Goal: Information Seeking & Learning: Learn about a topic

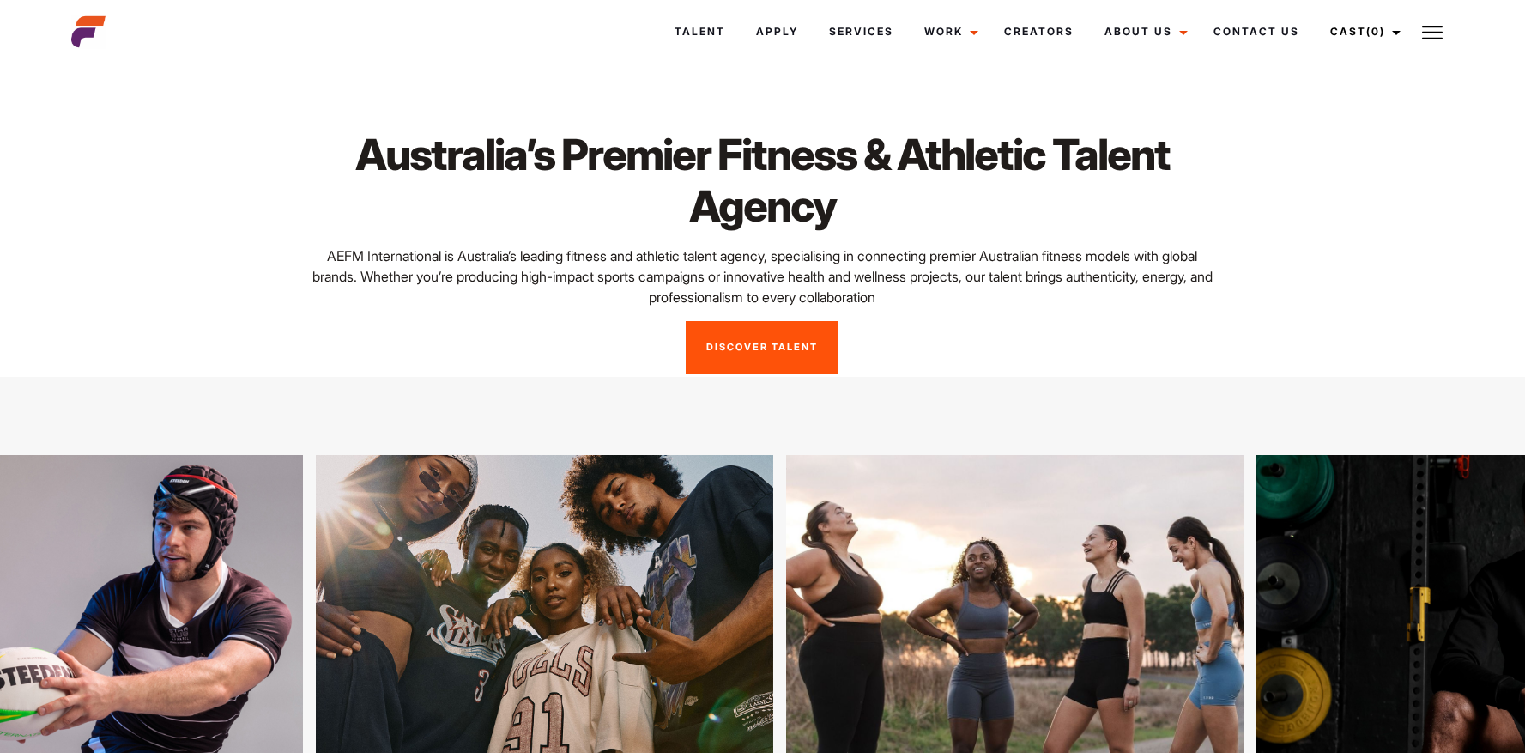
click at [770, 365] on link "Discover Talent" at bounding box center [762, 347] width 153 height 53
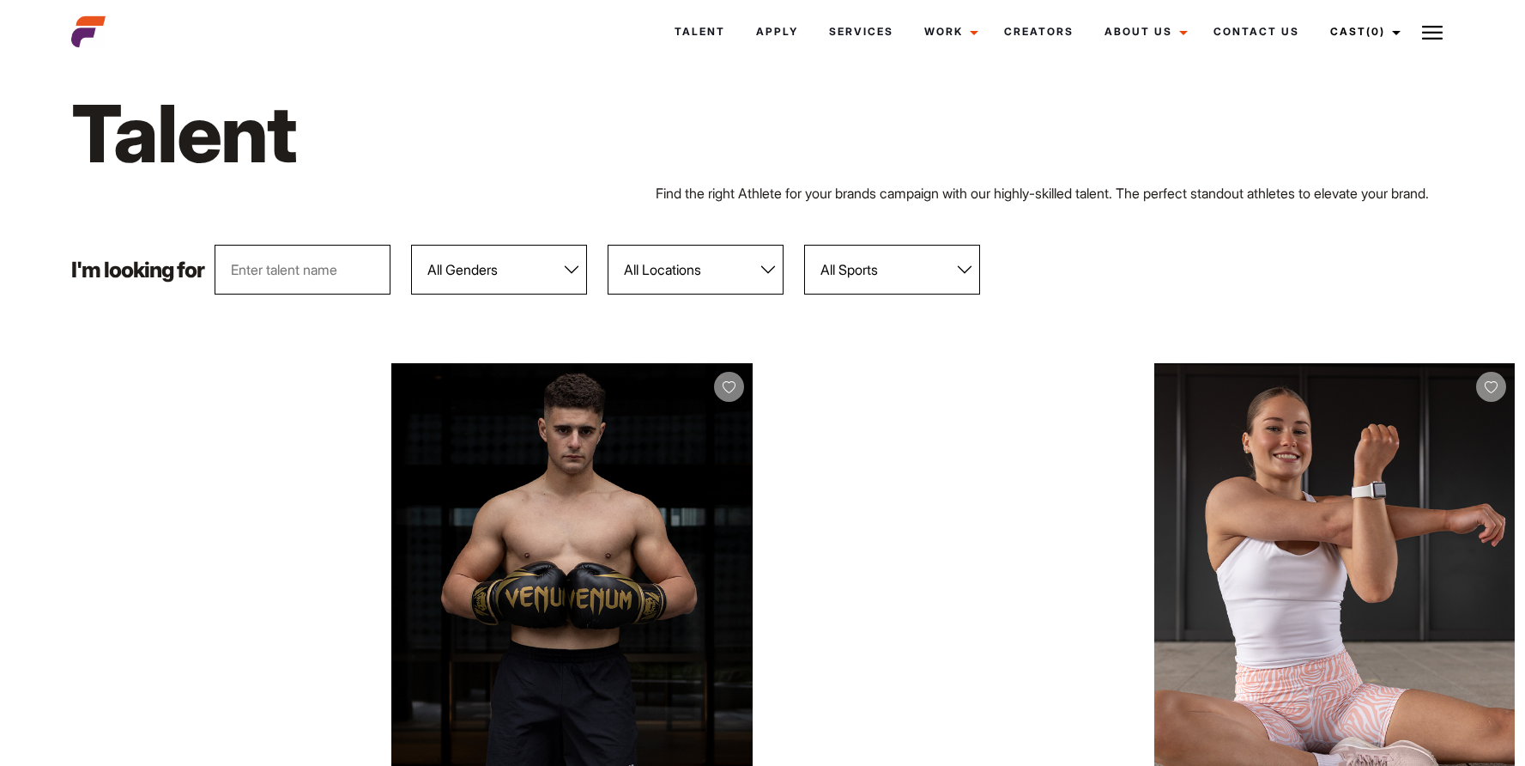
scroll to position [27, 0]
click at [492, 284] on select "All Genders Female Male" at bounding box center [499, 269] width 176 height 50
select select "104"
click at [412, 264] on select "All Genders Female Male" at bounding box center [499, 269] width 176 height 50
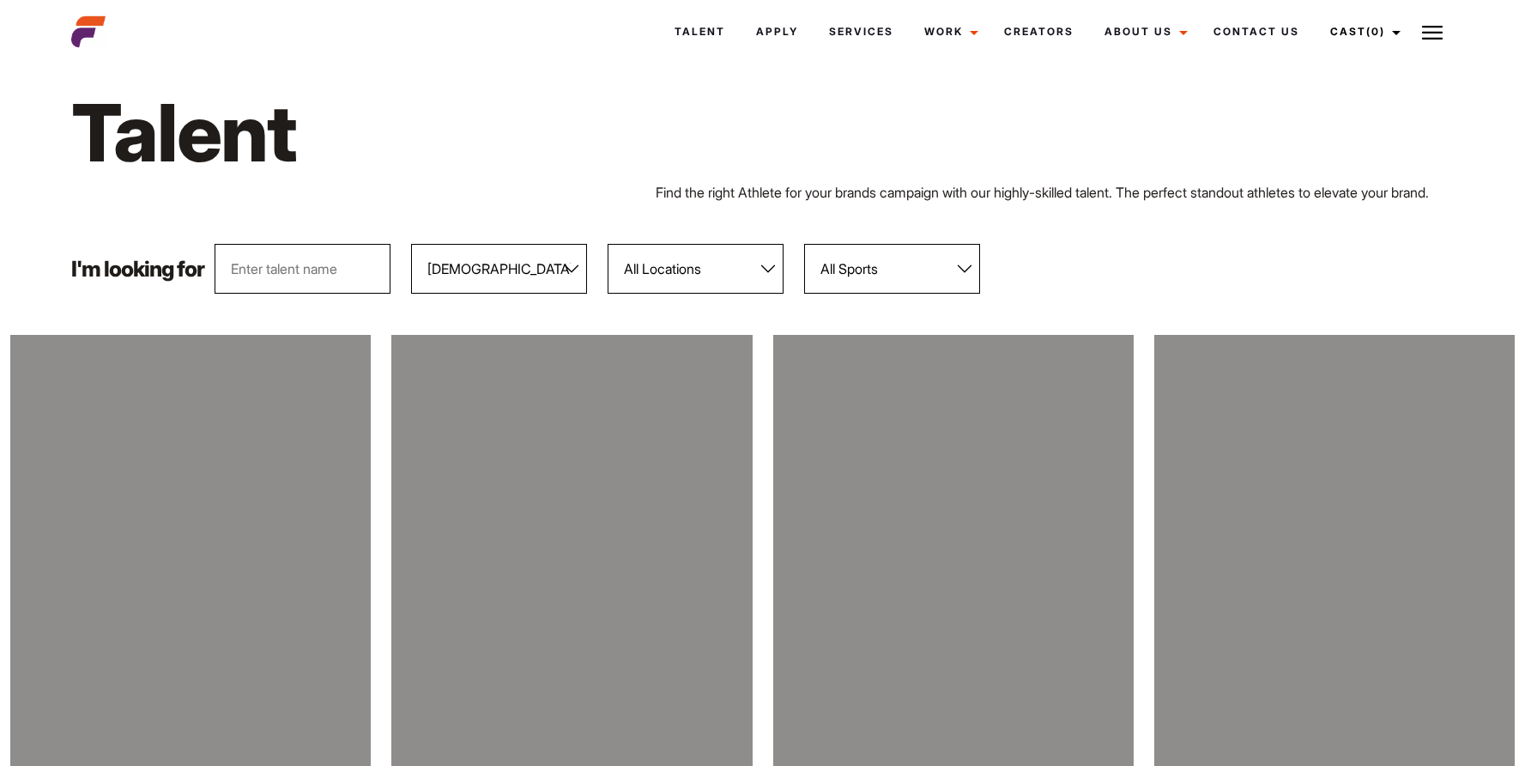
click at [644, 294] on select "All Locations Adelaide Brisbane Darwin Gold Coast Melbourne Perth Sunshine Coas…" at bounding box center [696, 269] width 176 height 50
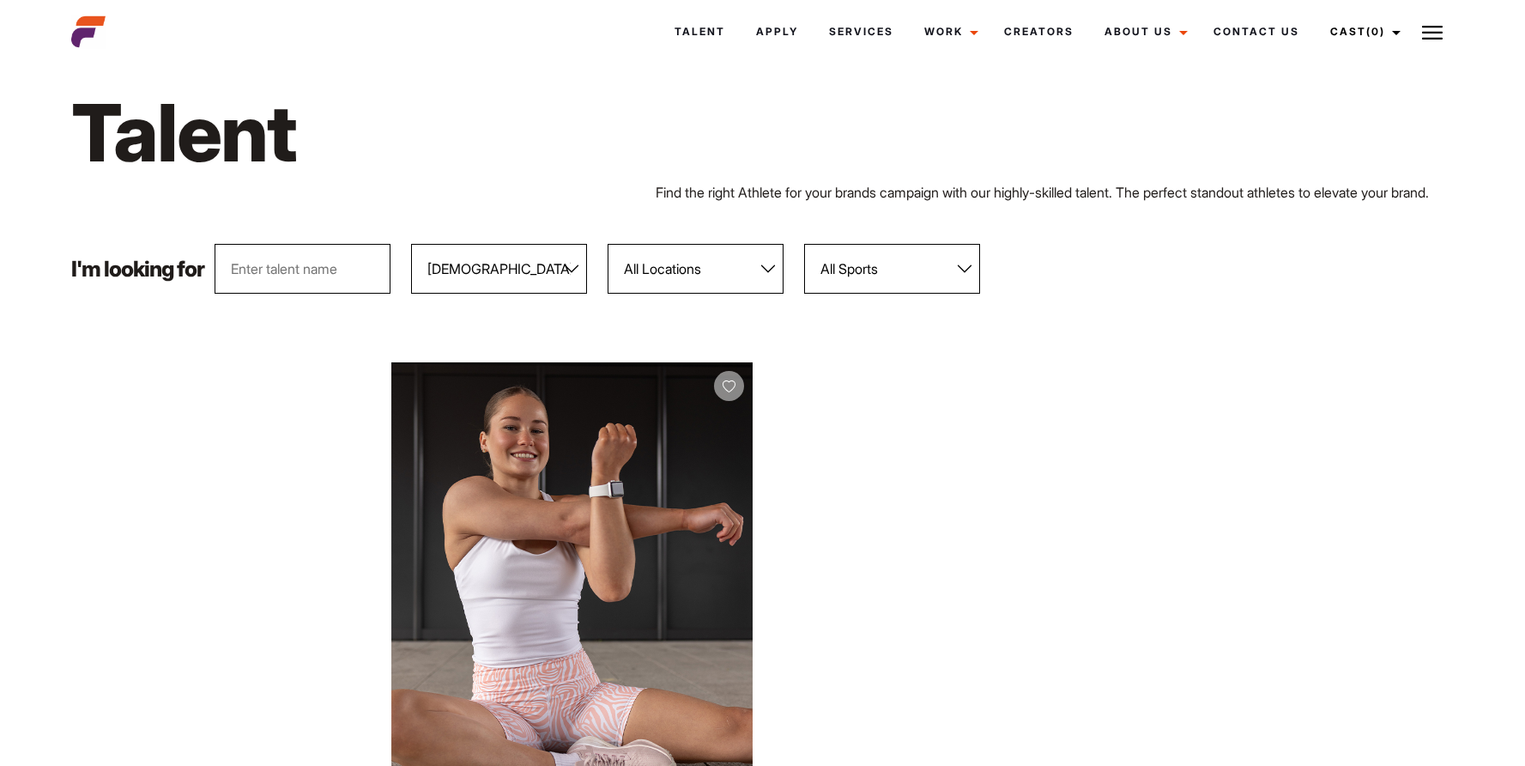
select select "118"
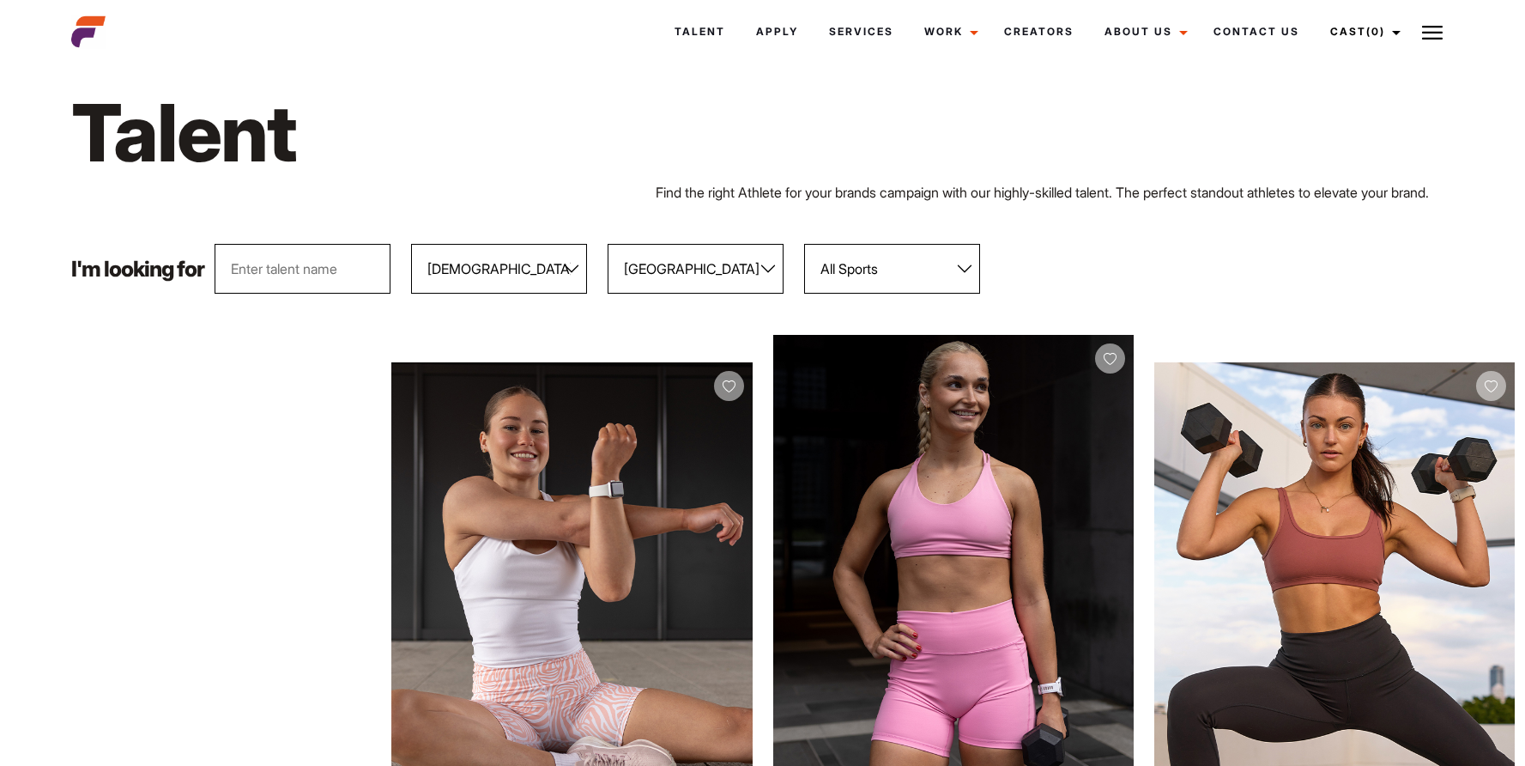
click at [608, 264] on select "All Locations Adelaide Brisbane Darwin Gold Coast Melbourne Perth Sunshine Coas…" at bounding box center [696, 269] width 176 height 50
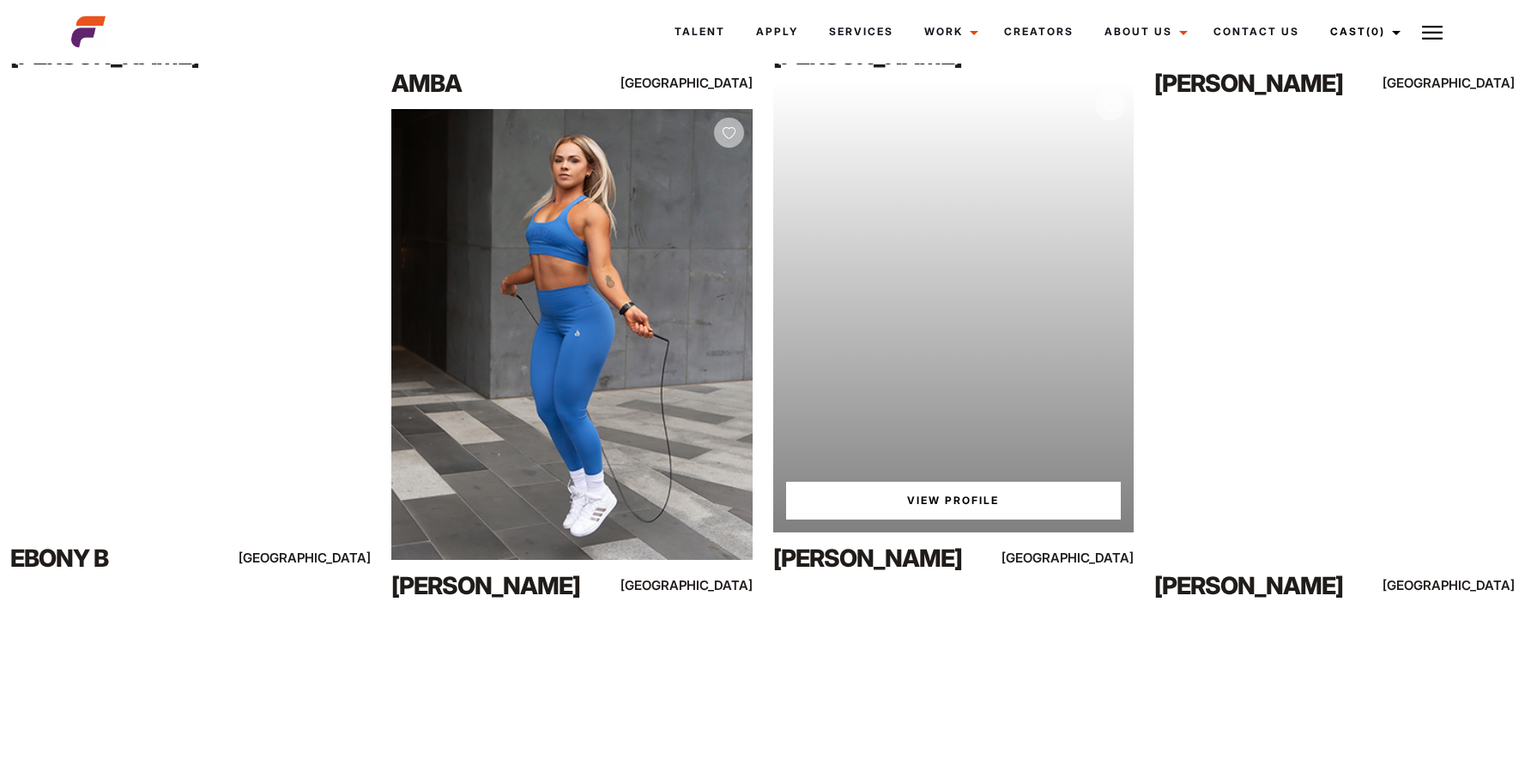
scroll to position [4300, 0]
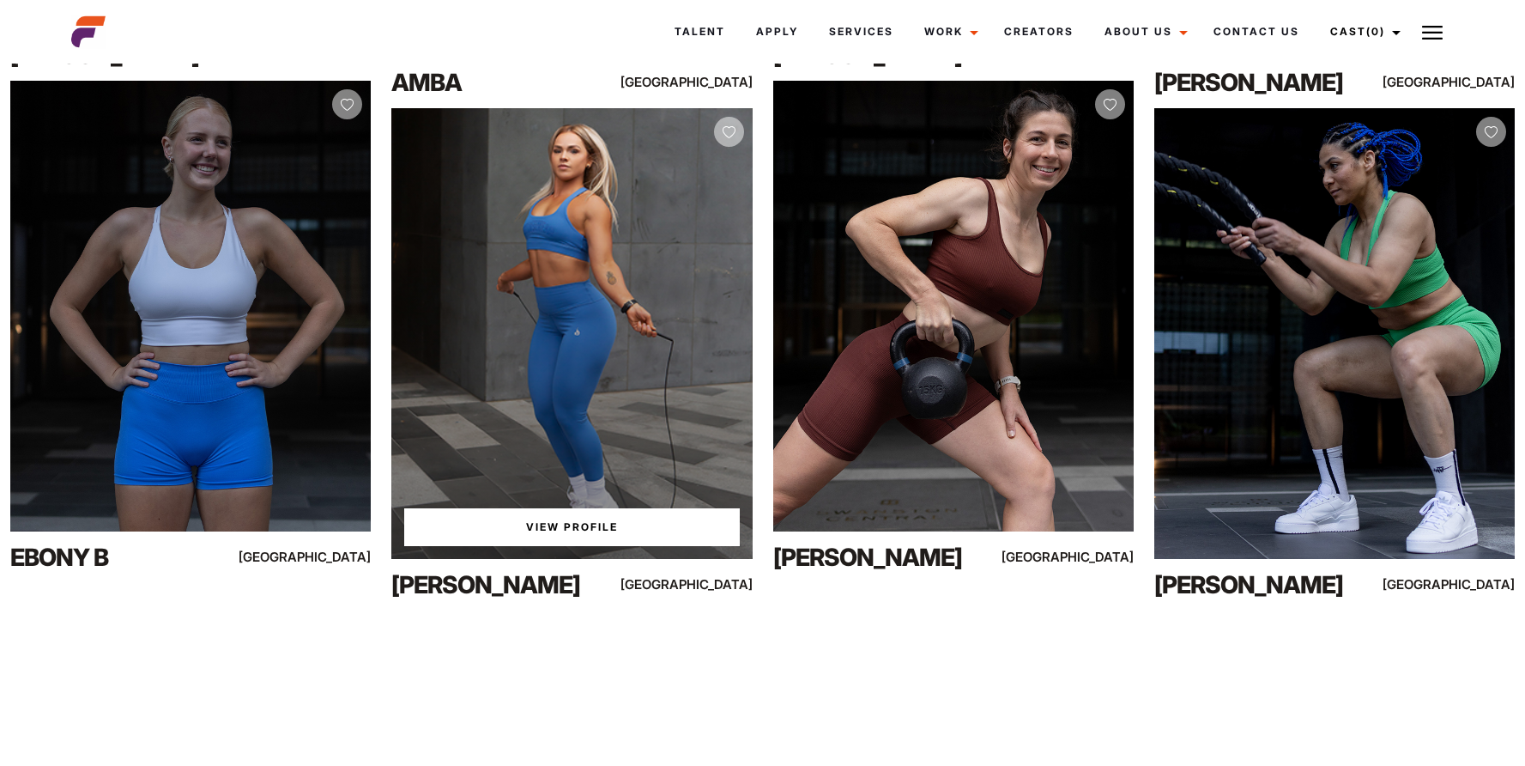
click at [638, 546] on link "View Profile" at bounding box center [571, 527] width 335 height 38
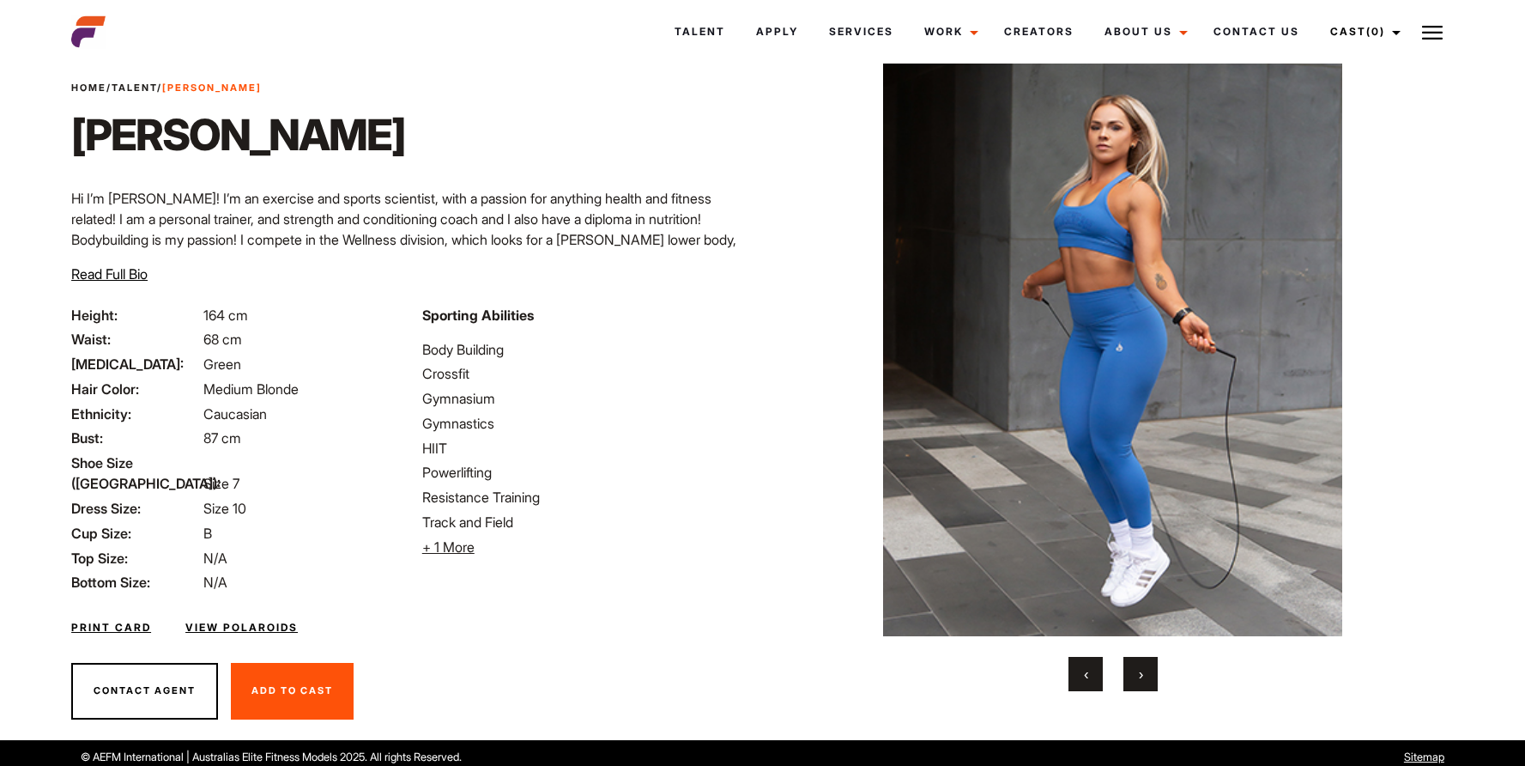
scroll to position [48, 0]
click at [1140, 672] on span "›" at bounding box center [1141, 673] width 4 height 17
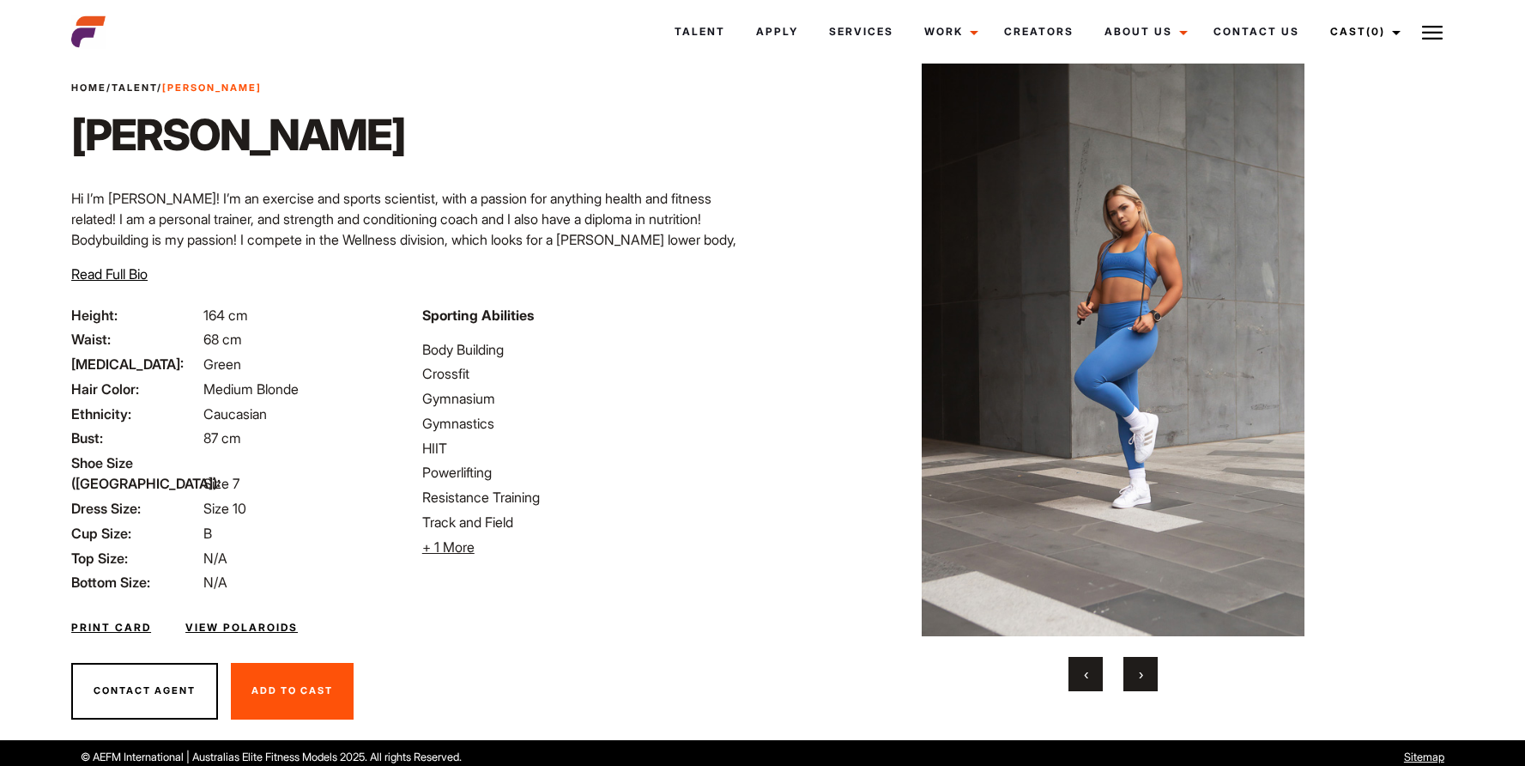
click at [1090, 670] on button "‹" at bounding box center [1086, 674] width 34 height 34
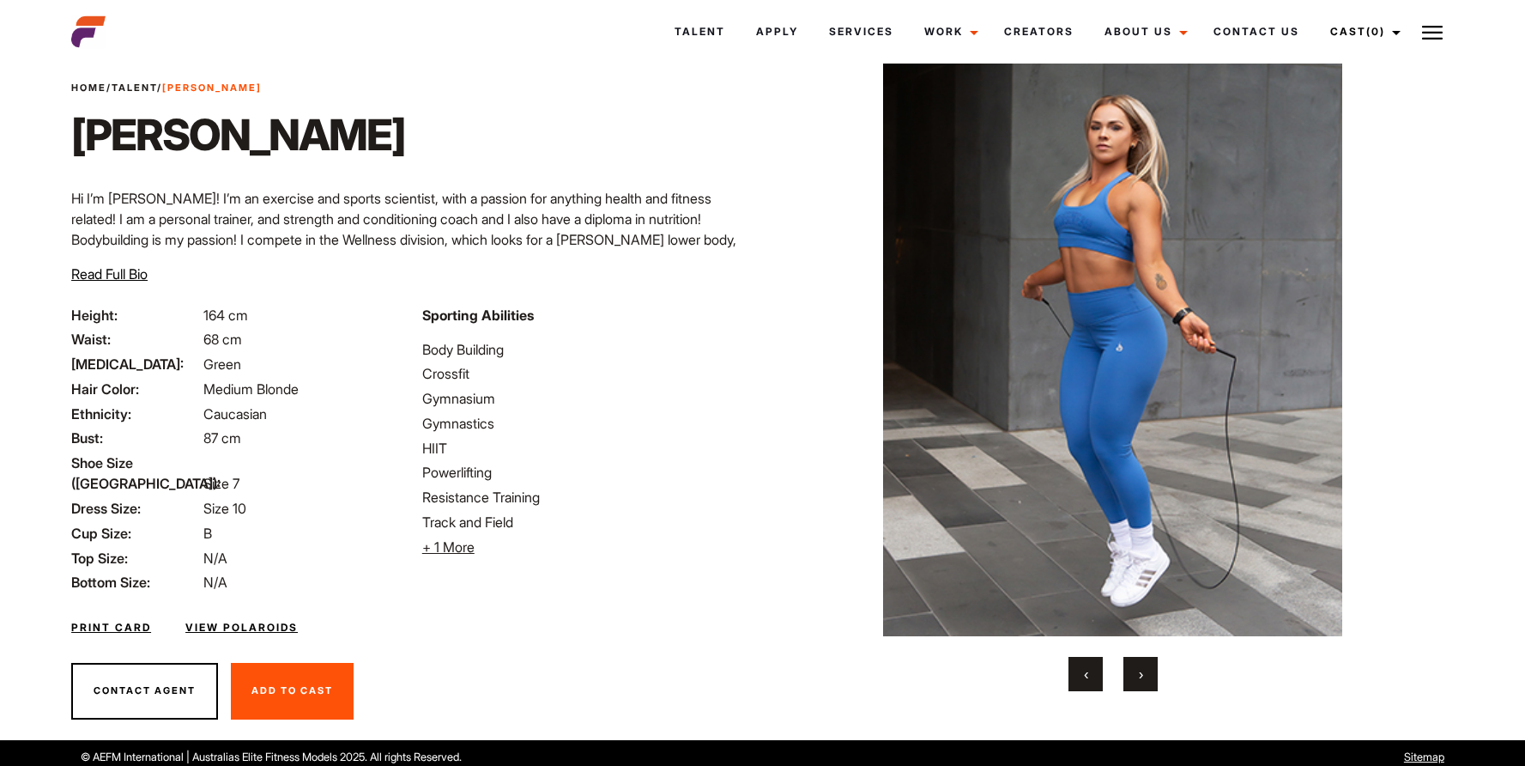
click at [1129, 669] on button "›" at bounding box center [1140, 674] width 34 height 34
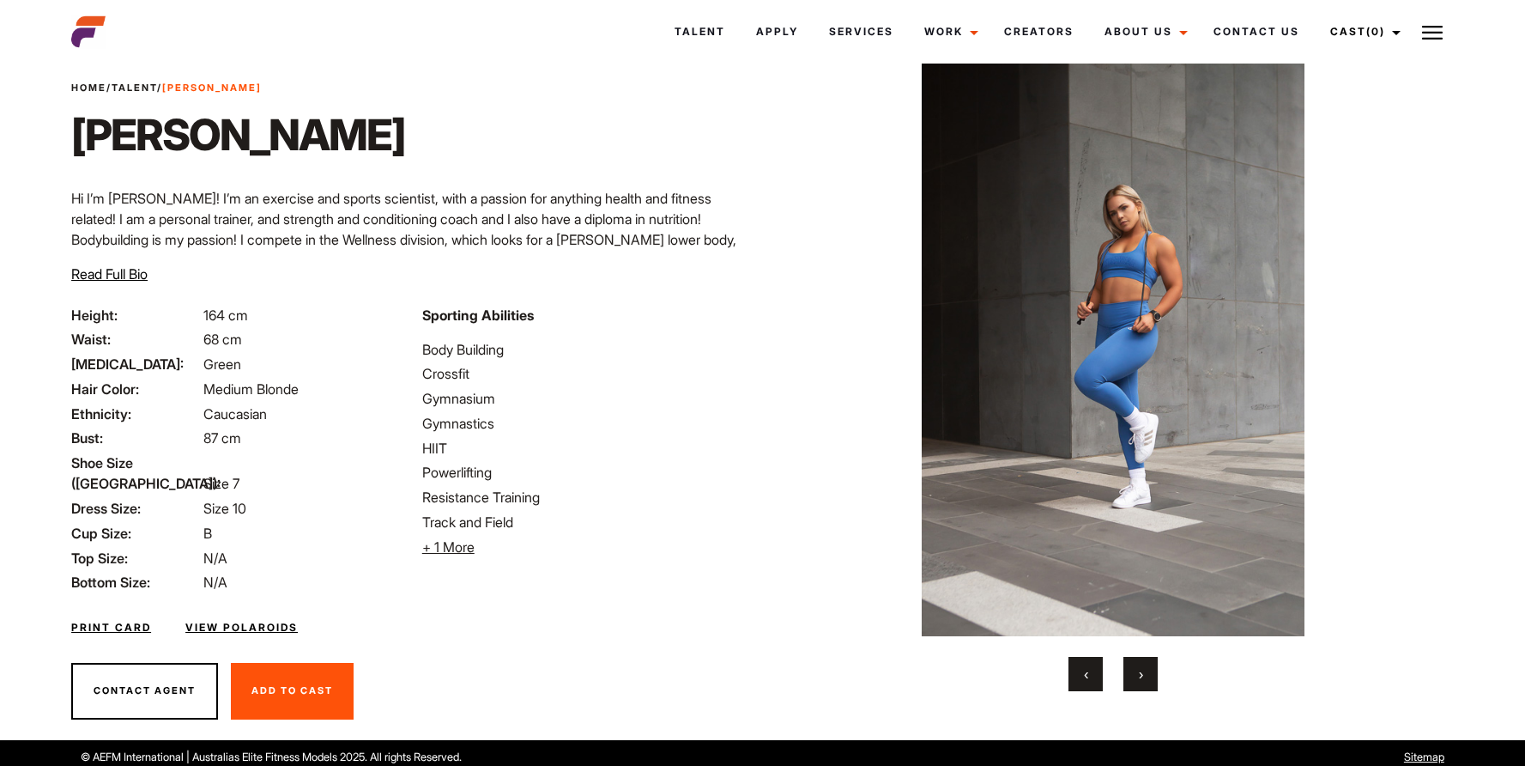
click at [1129, 669] on button "›" at bounding box center [1140, 674] width 34 height 34
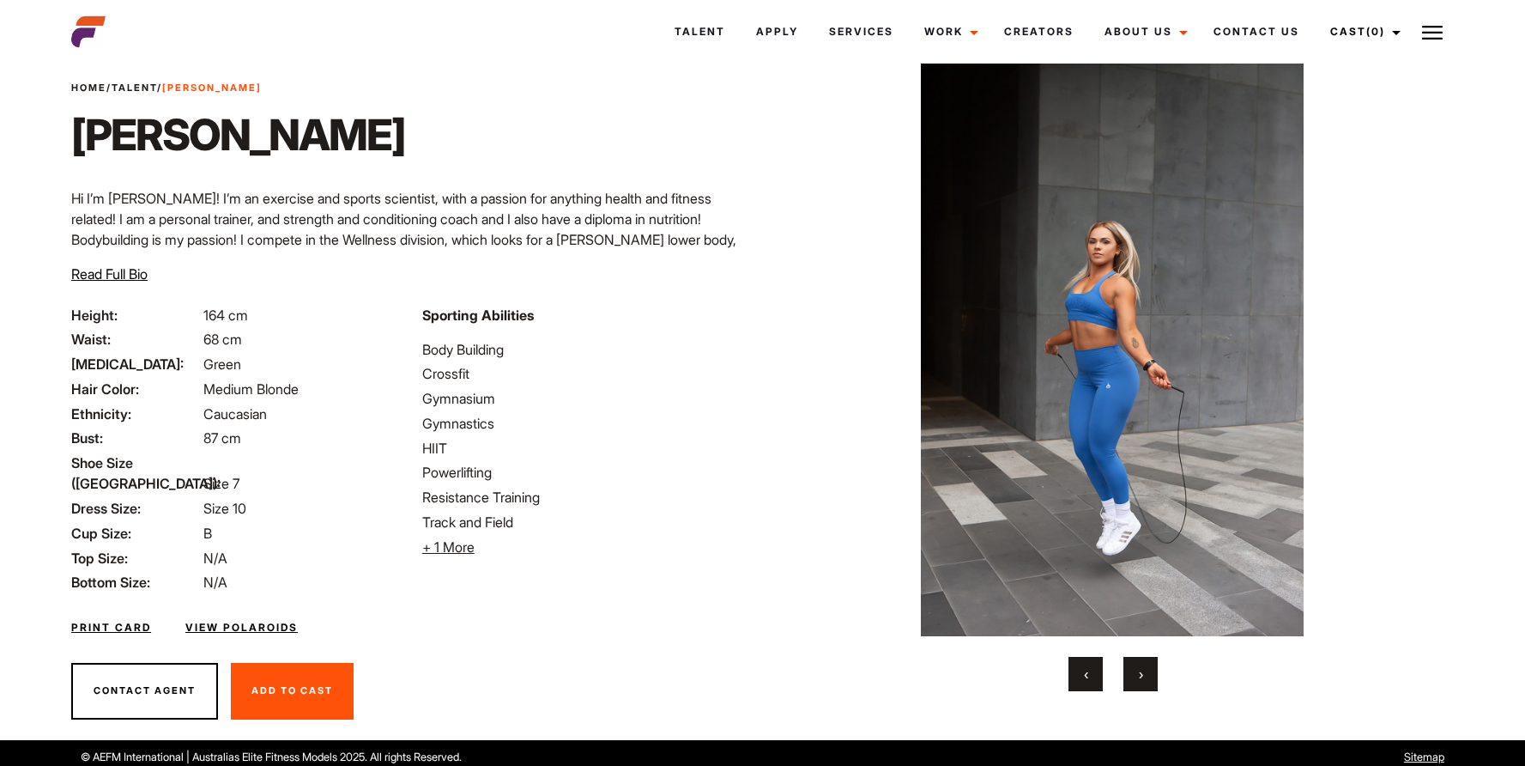
click at [1090, 667] on button "‹" at bounding box center [1086, 674] width 34 height 34
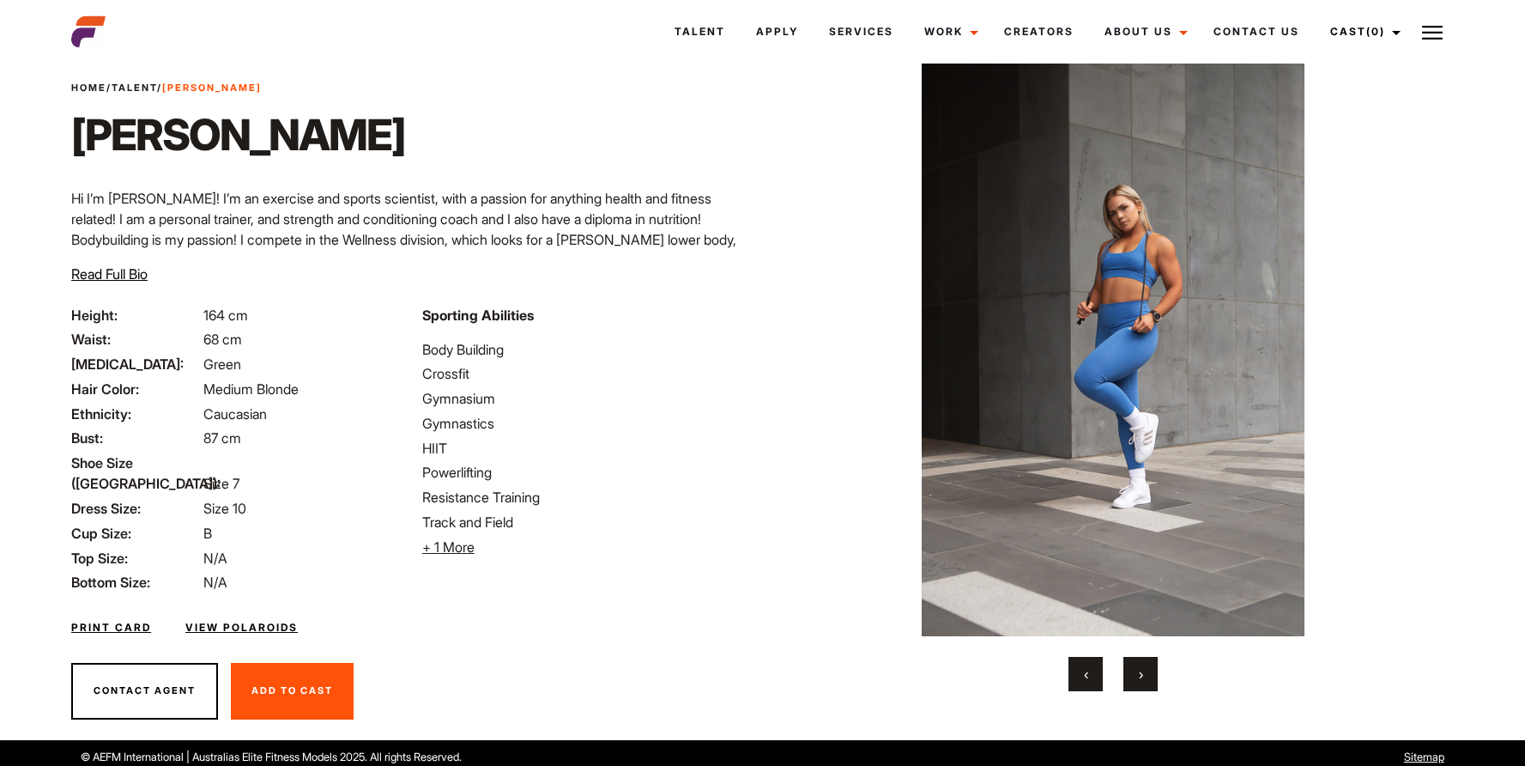
click at [1145, 683] on button "›" at bounding box center [1140, 674] width 34 height 34
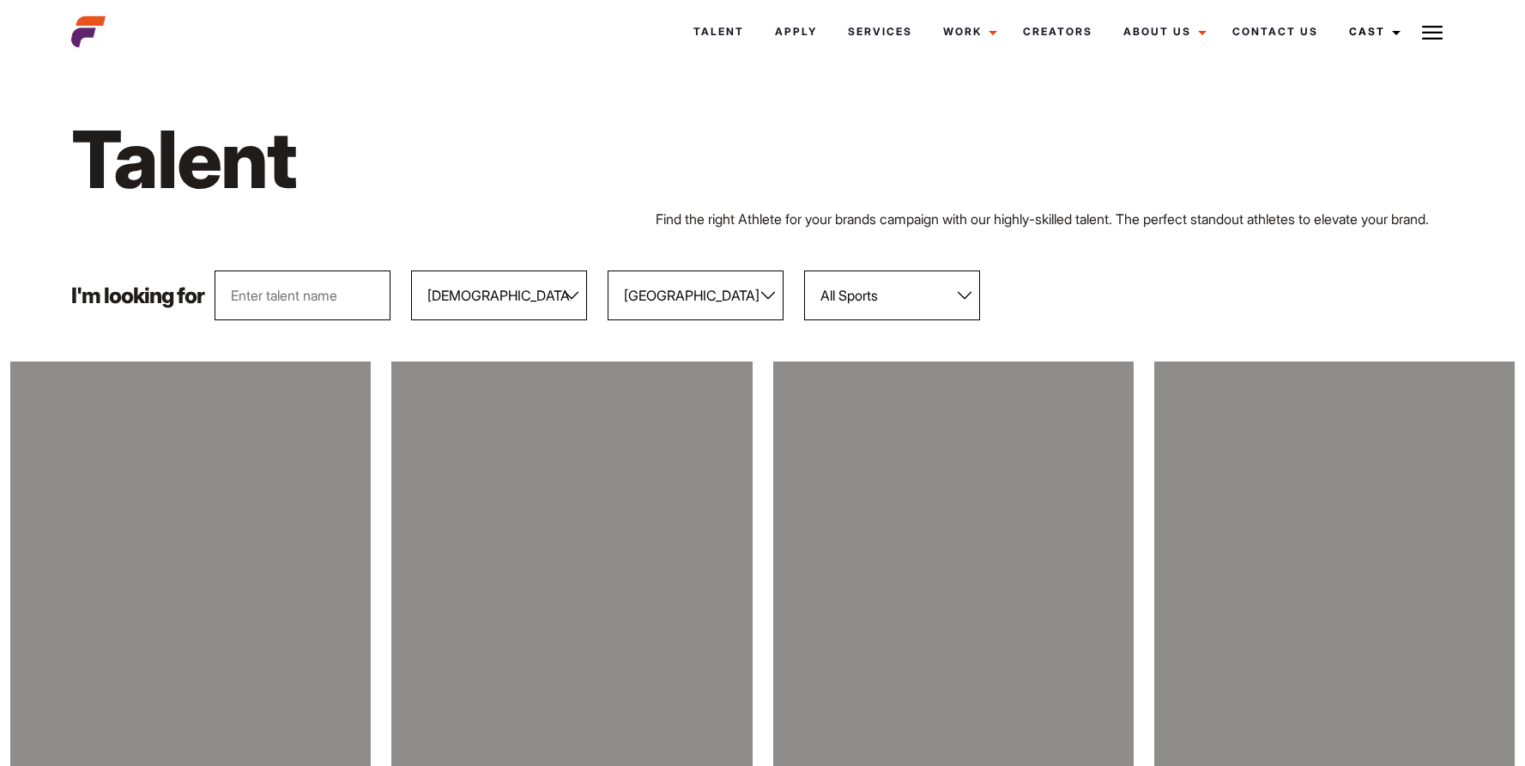
select select "104"
select select "118"
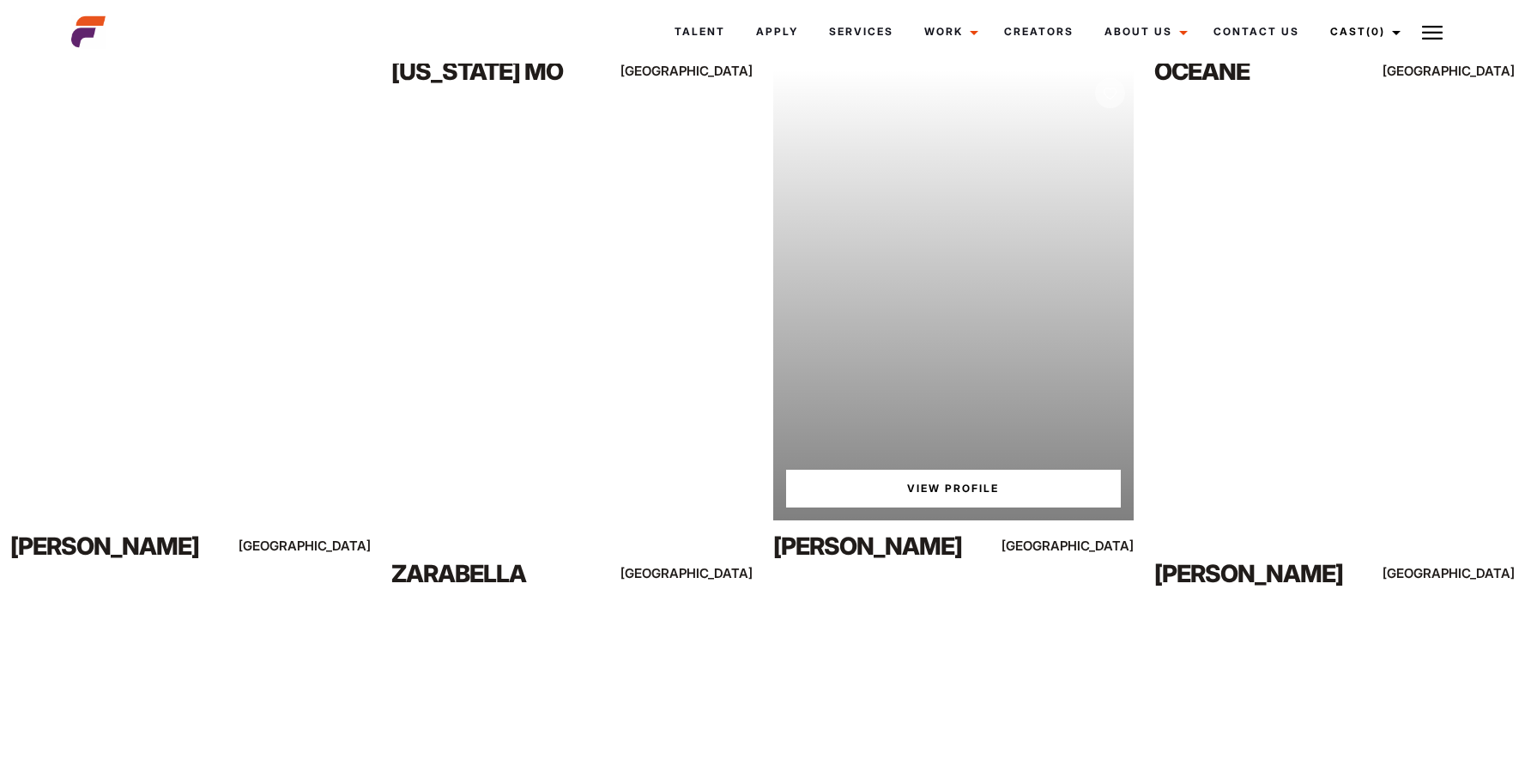
scroll to position [1309, 0]
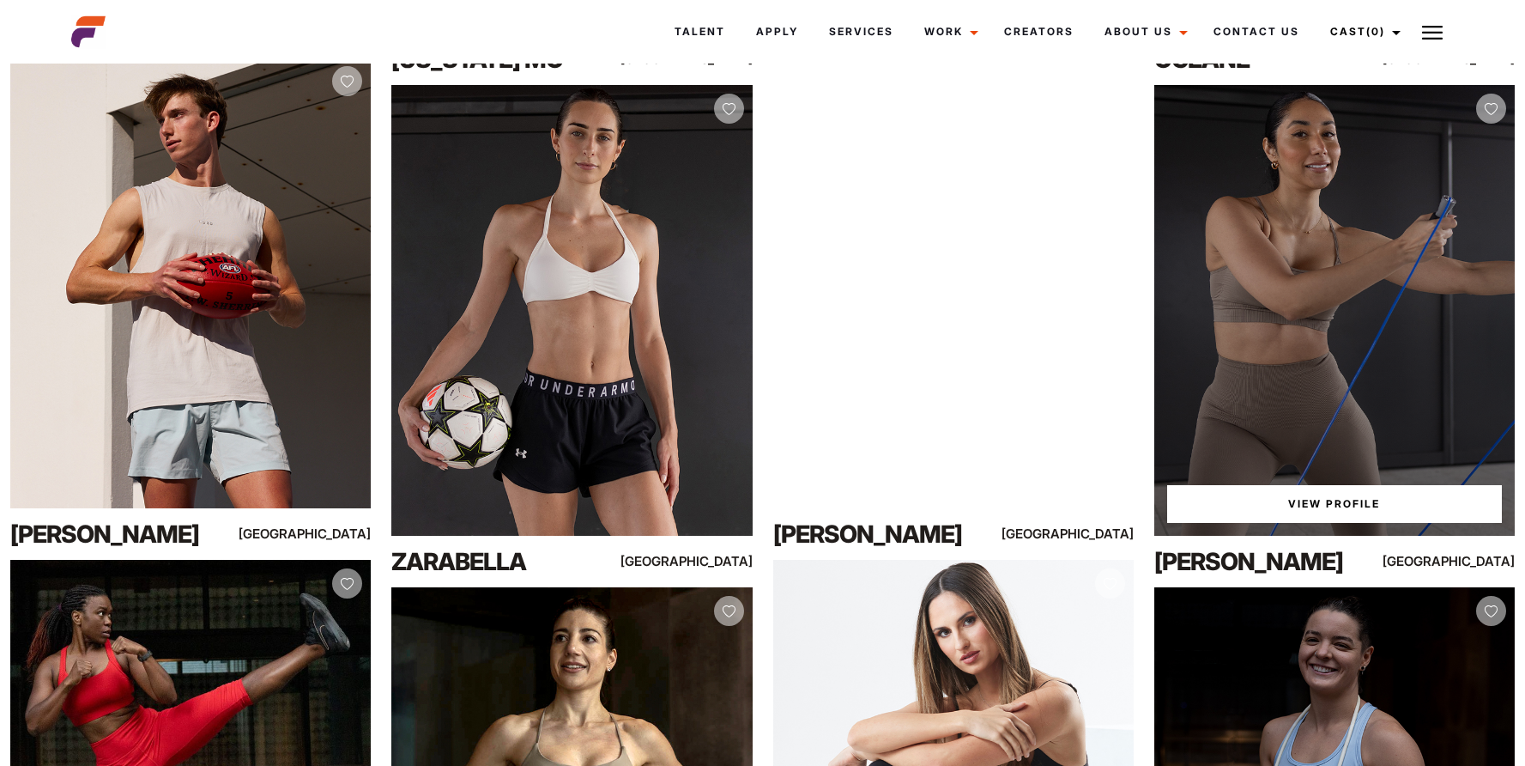
click at [1419, 327] on div "View Profile" at bounding box center [1334, 310] width 360 height 451
click at [1335, 512] on link "View Profile" at bounding box center [1334, 504] width 335 height 38
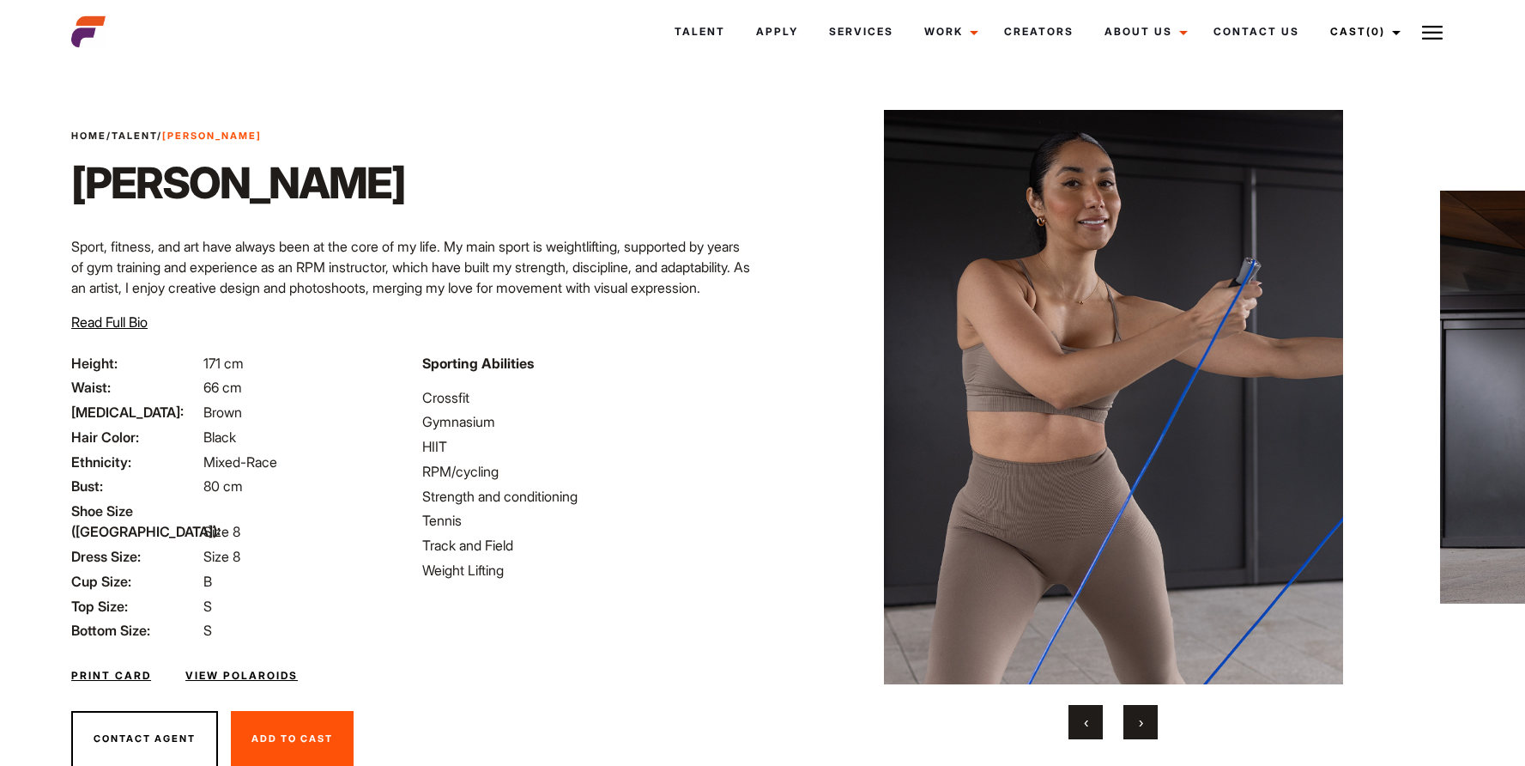
scroll to position [48, 0]
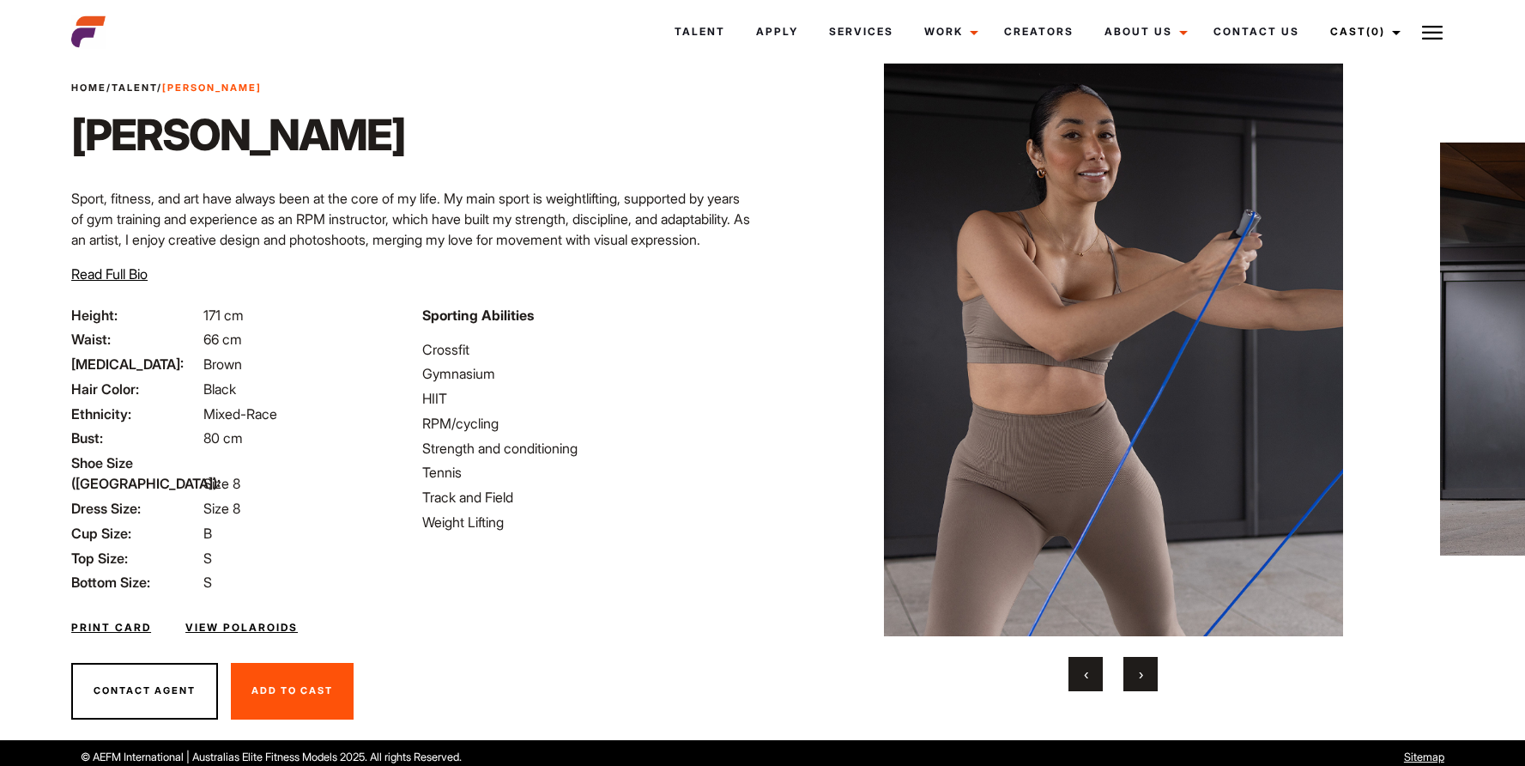
click at [1143, 664] on button "›" at bounding box center [1140, 674] width 34 height 34
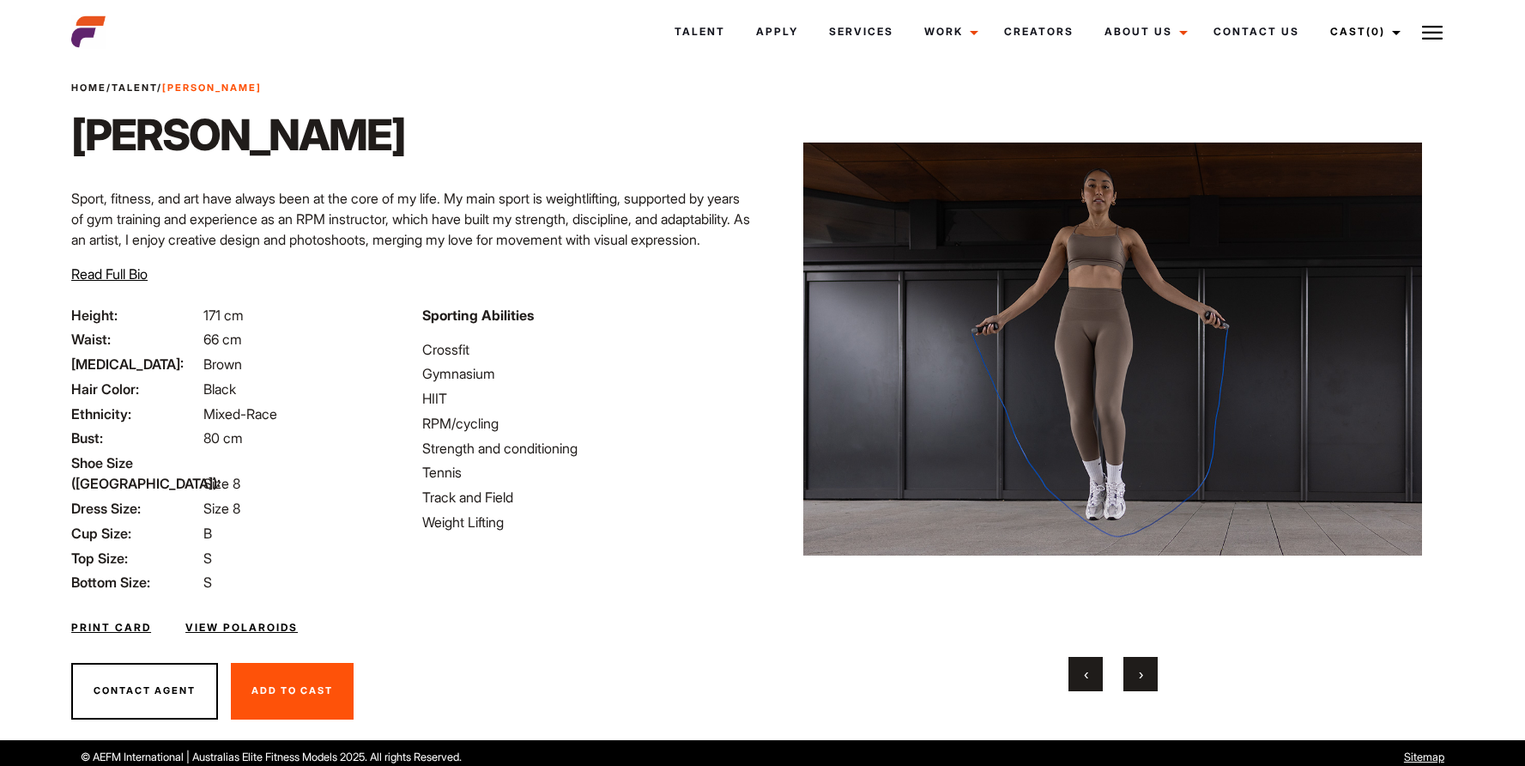
click at [1143, 664] on button "›" at bounding box center [1140, 674] width 34 height 34
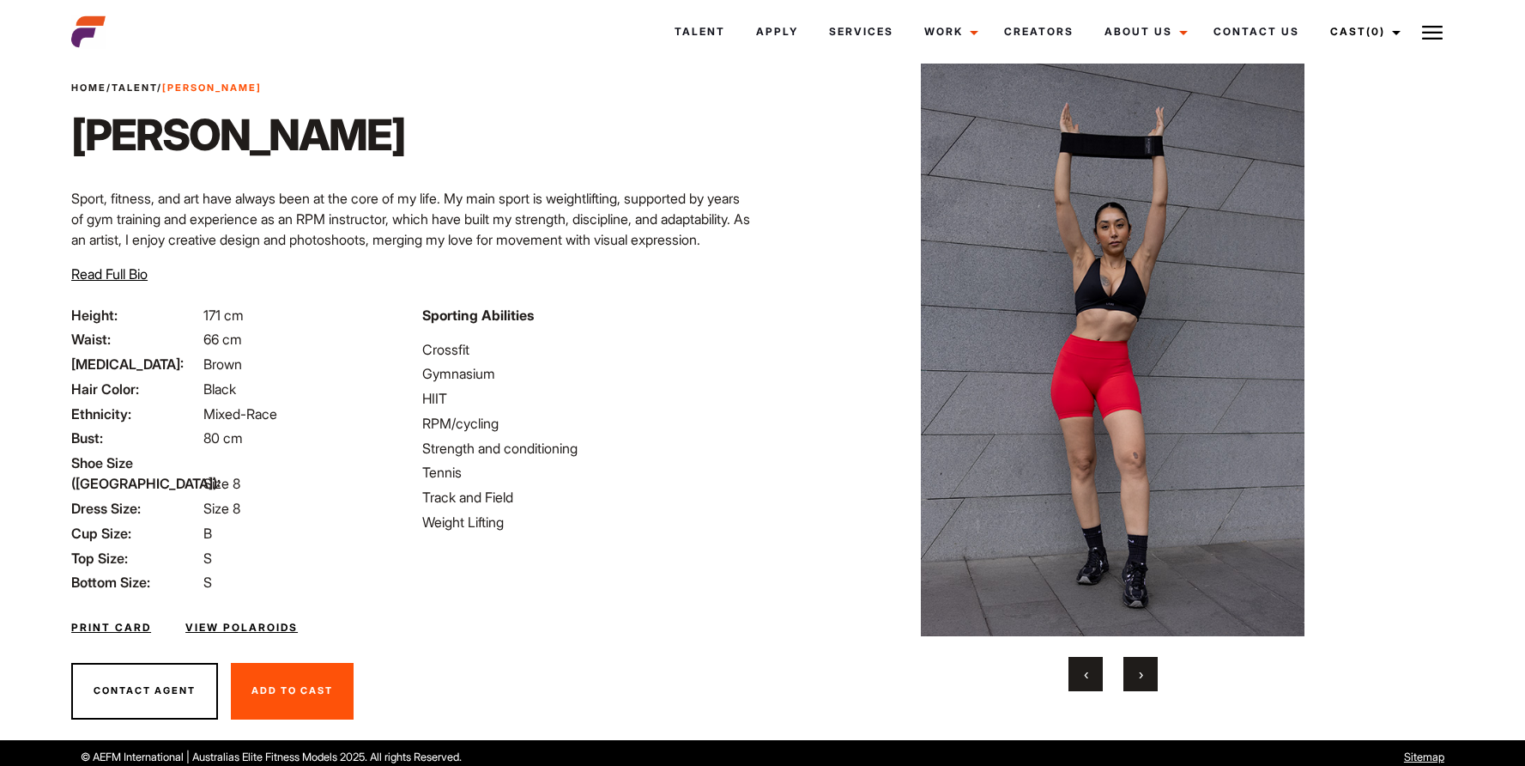
click at [1143, 664] on button "›" at bounding box center [1140, 674] width 34 height 34
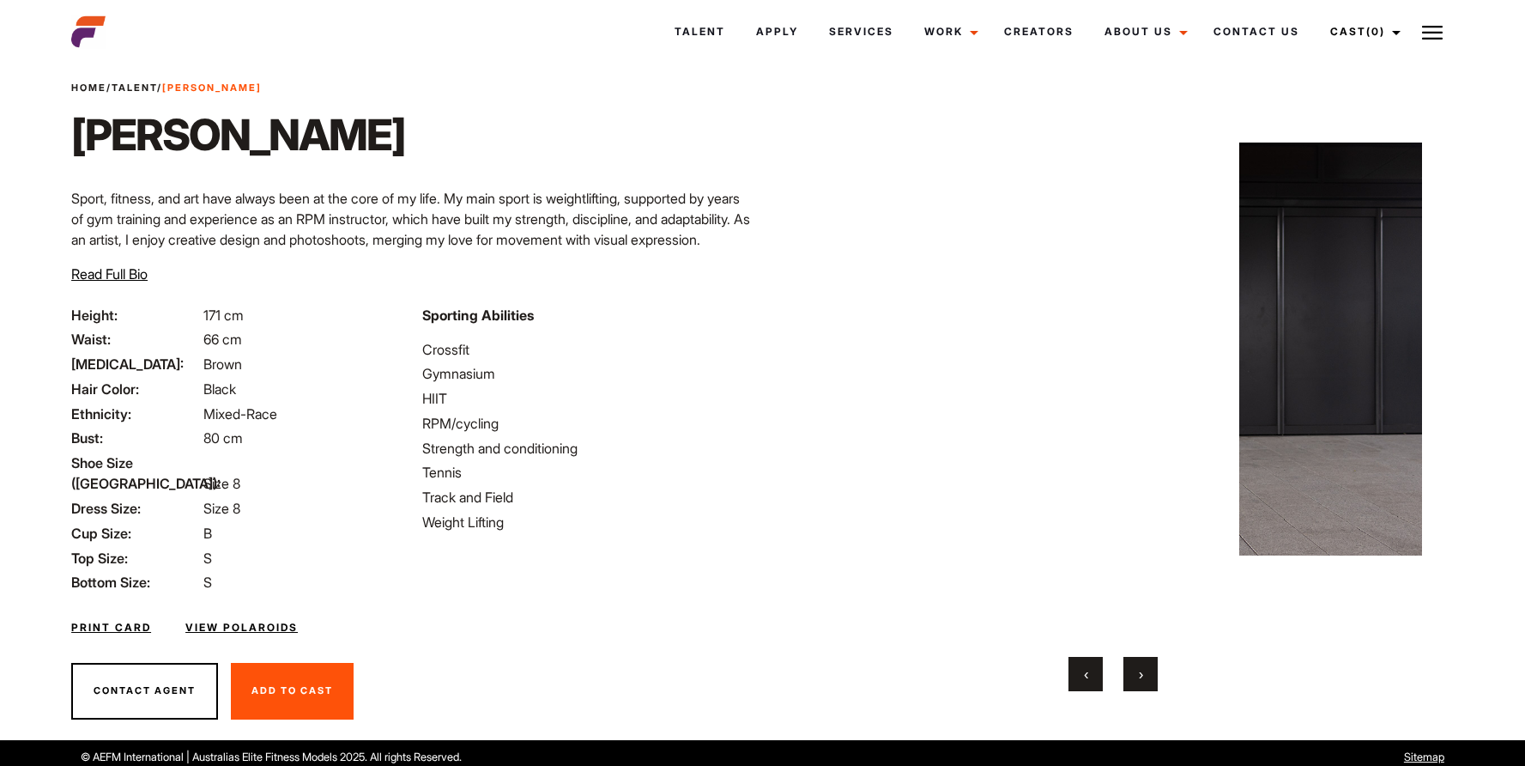
click at [1143, 664] on button "›" at bounding box center [1140, 674] width 34 height 34
